Goal: Task Accomplishment & Management: Use online tool/utility

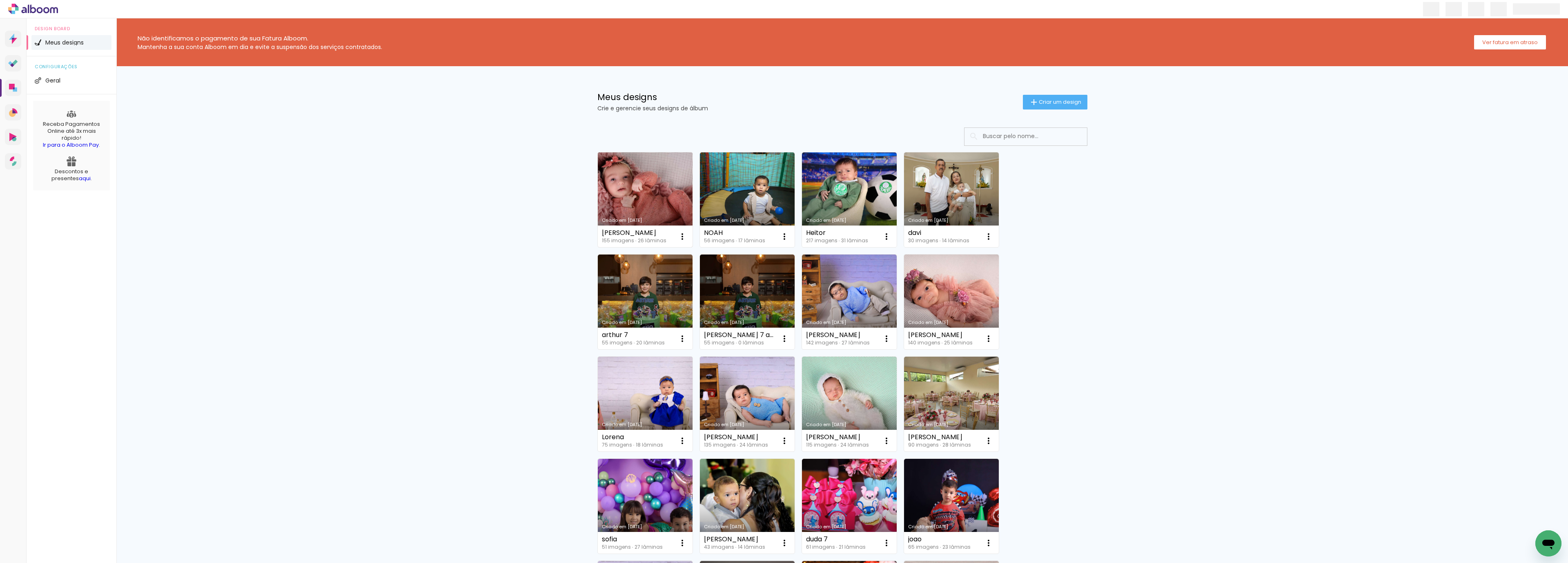
click at [658, 176] on link "Criado em [DATE]" at bounding box center [645, 200] width 95 height 95
click at [734, 197] on link "Criado em [DATE]" at bounding box center [747, 200] width 95 height 95
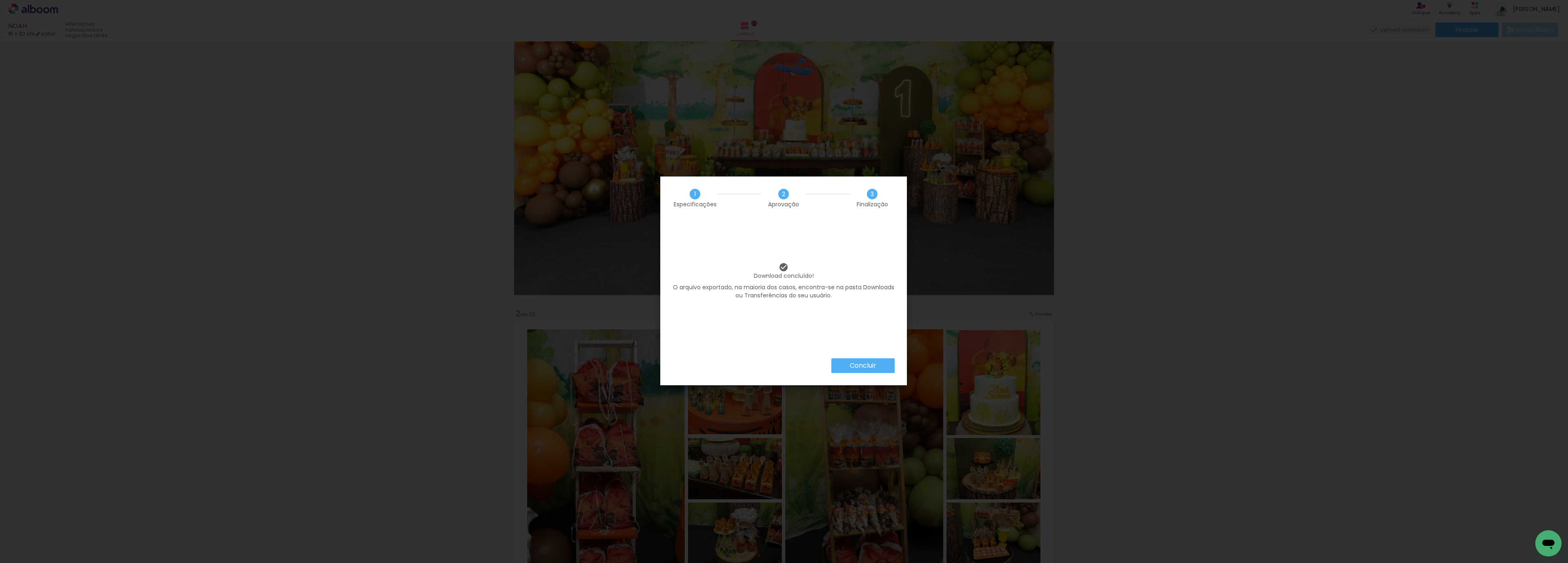
scroll to position [0, 527]
click at [0, 0] on slot "Concluir" at bounding box center [0, 0] width 0 height 0
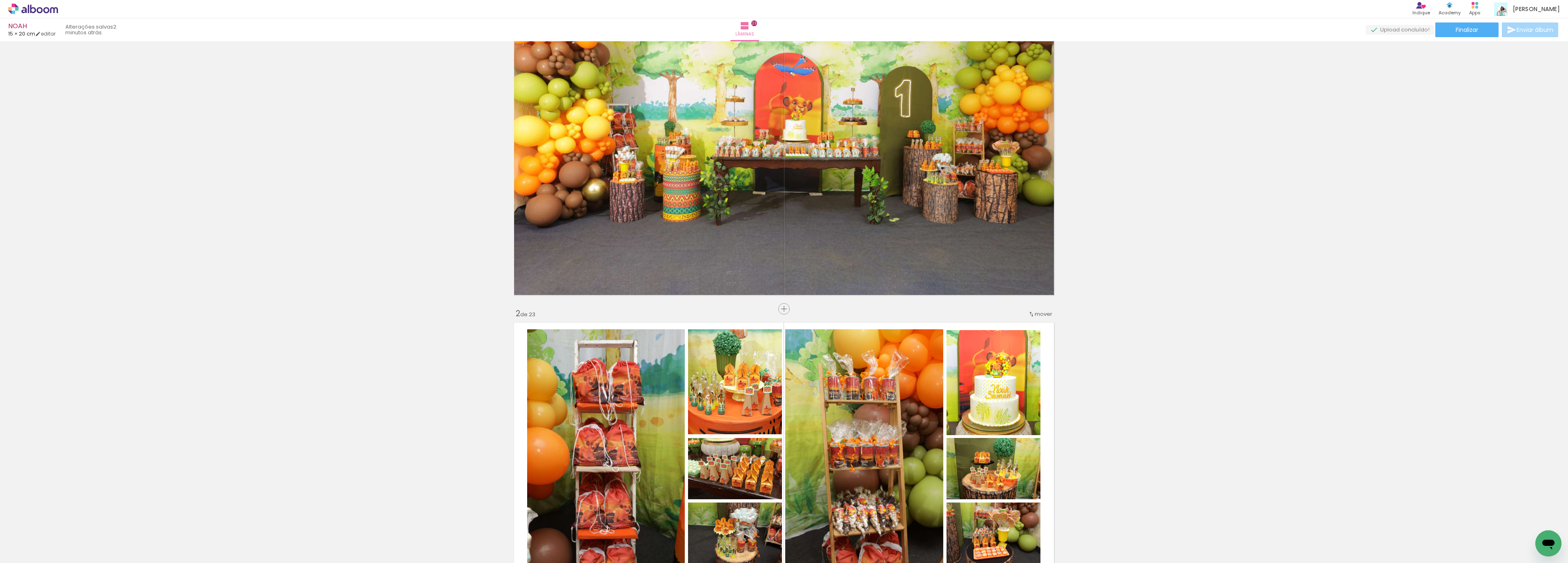
click at [40, 14] on icon at bounding box center [33, 9] width 50 height 11
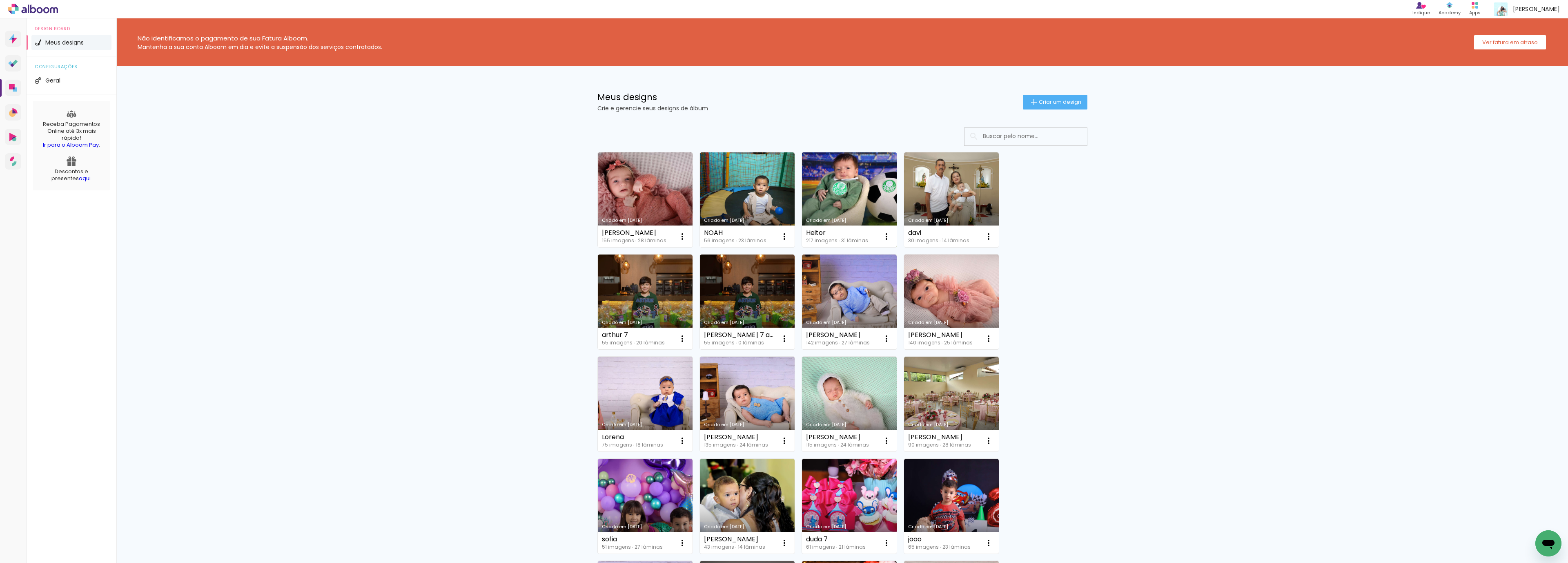
click at [864, 193] on link "Criado em [DATE]" at bounding box center [849, 200] width 95 height 95
